Goal: Information Seeking & Learning: Learn about a topic

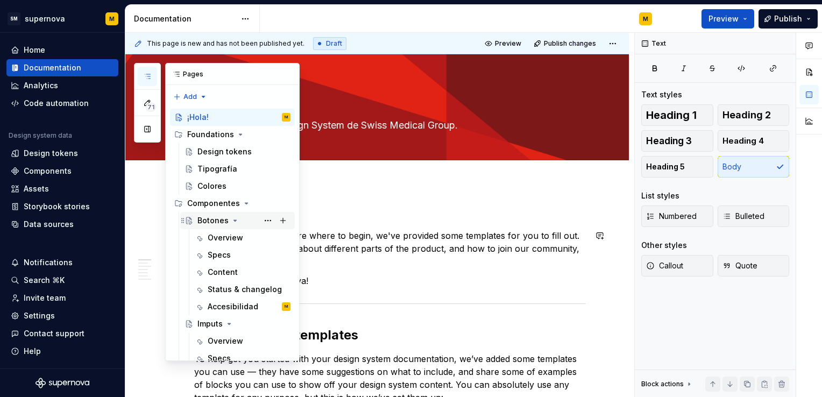
click at [211, 223] on div "Botones" at bounding box center [213, 220] width 31 height 11
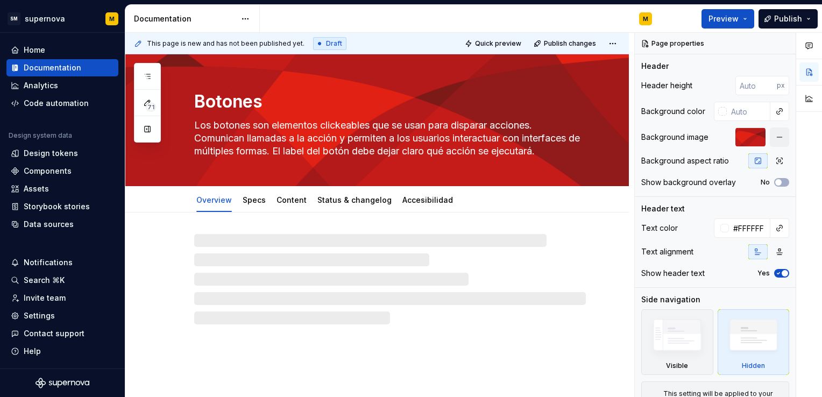
click at [587, 219] on div at bounding box center [377, 269] width 504 height 112
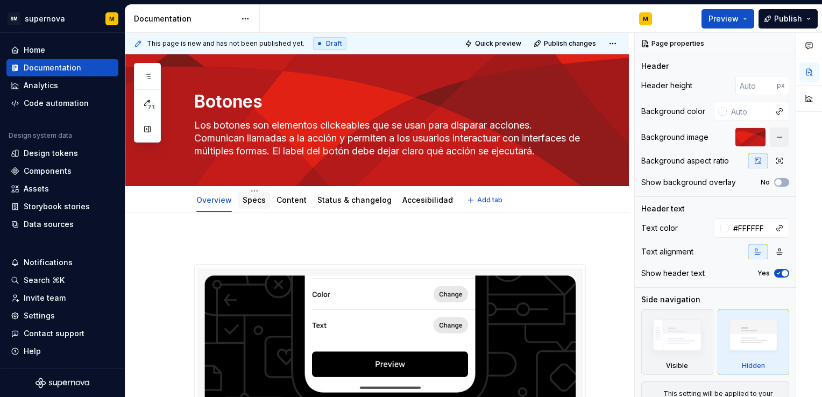
click at [248, 203] on link "Specs" at bounding box center [254, 199] width 23 height 9
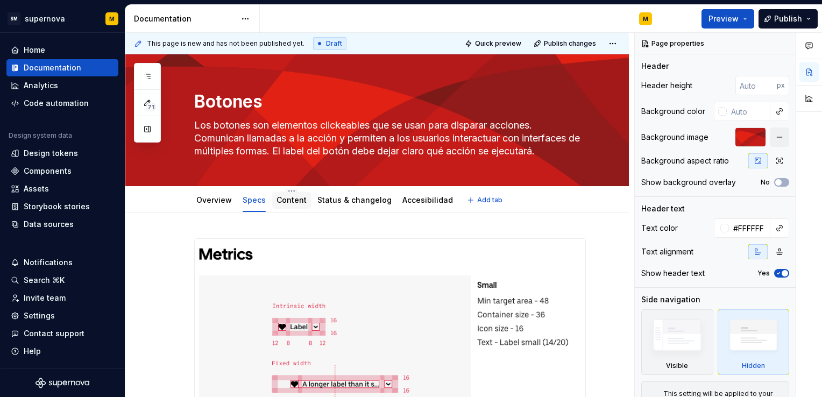
click at [288, 201] on link "Content" at bounding box center [292, 199] width 30 height 9
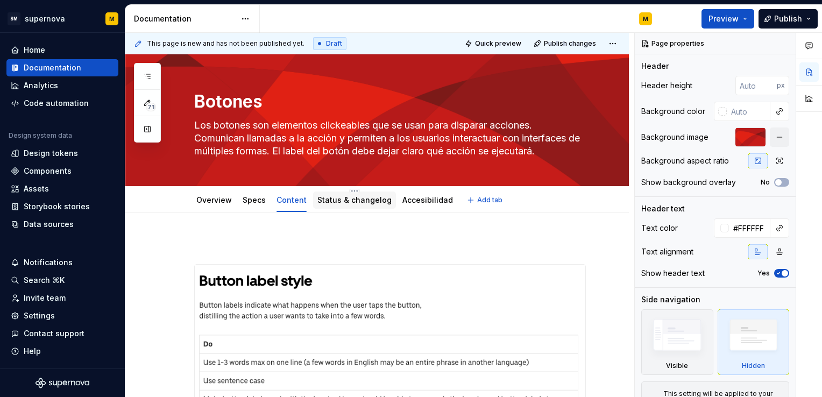
click at [358, 203] on link "Status & changelog" at bounding box center [355, 199] width 74 height 9
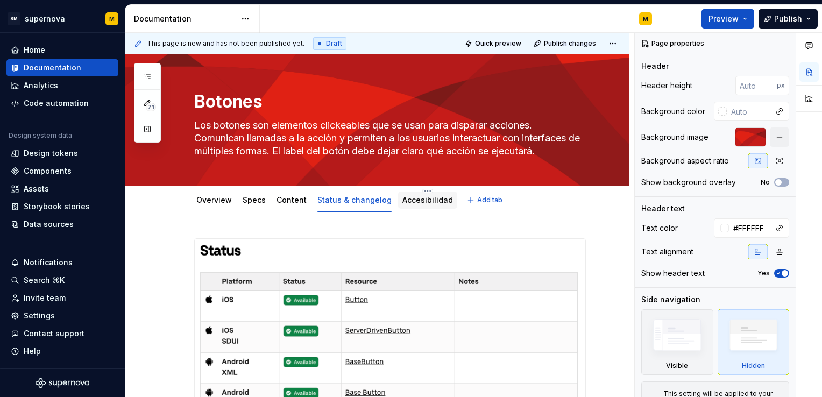
click at [430, 199] on link "Accesibilidad" at bounding box center [428, 199] width 51 height 9
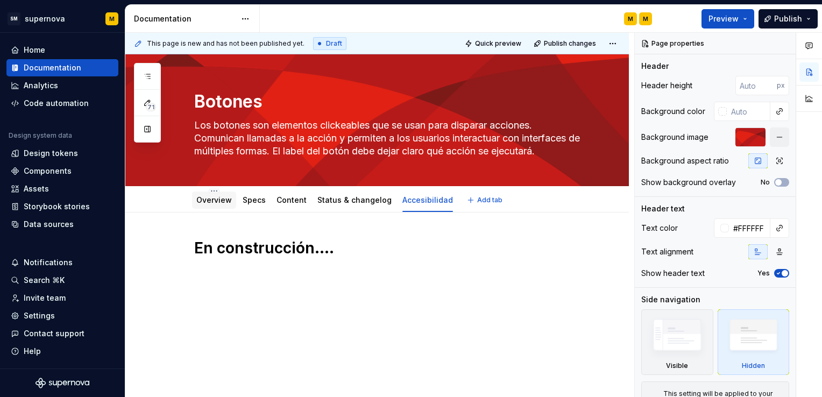
click at [220, 203] on link "Overview" at bounding box center [214, 199] width 36 height 9
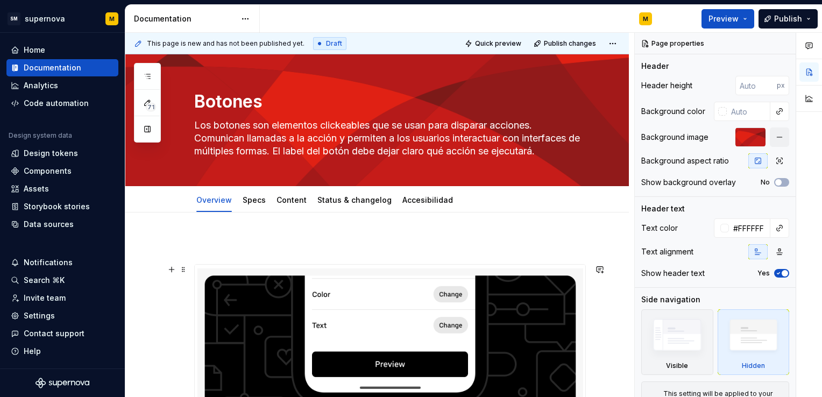
type textarea "*"
